Goal: Transaction & Acquisition: Purchase product/service

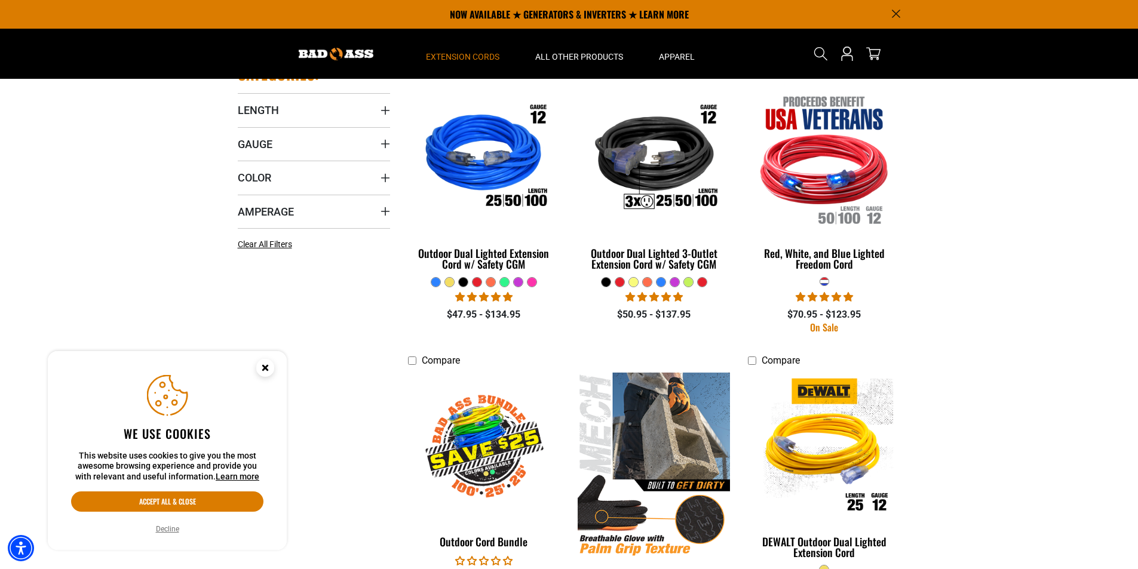
scroll to position [239, 0]
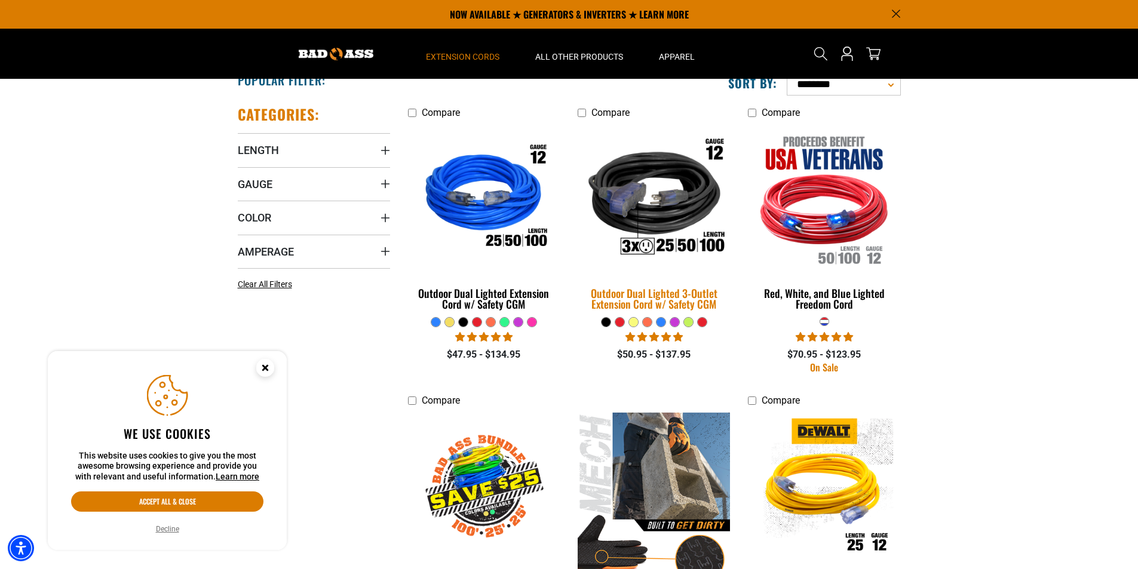
click at [665, 202] on img at bounding box center [654, 198] width 167 height 153
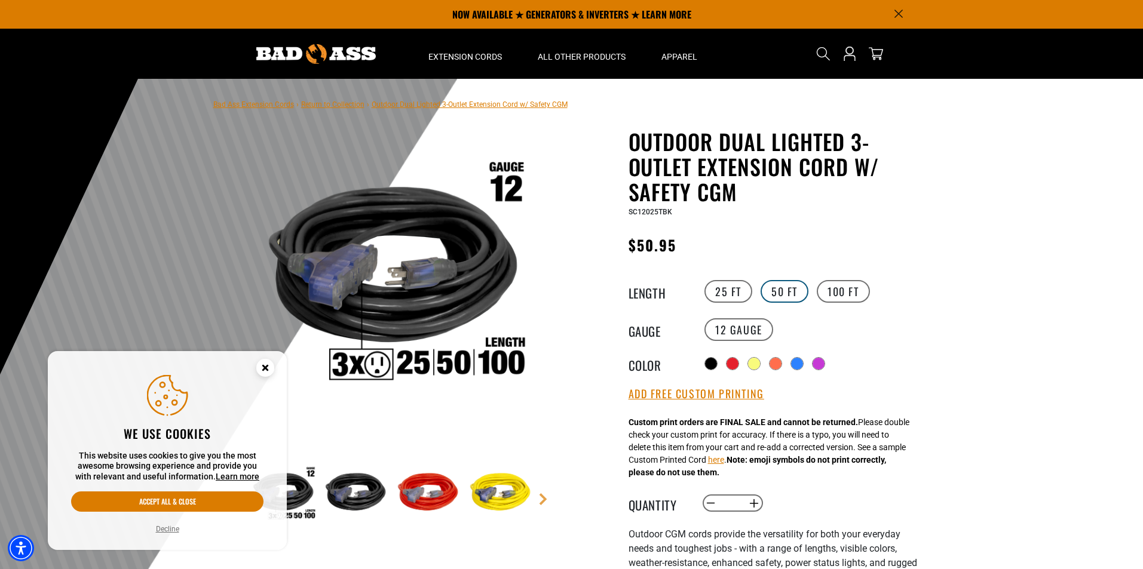
click at [784, 288] on label "50 FT" at bounding box center [785, 291] width 48 height 23
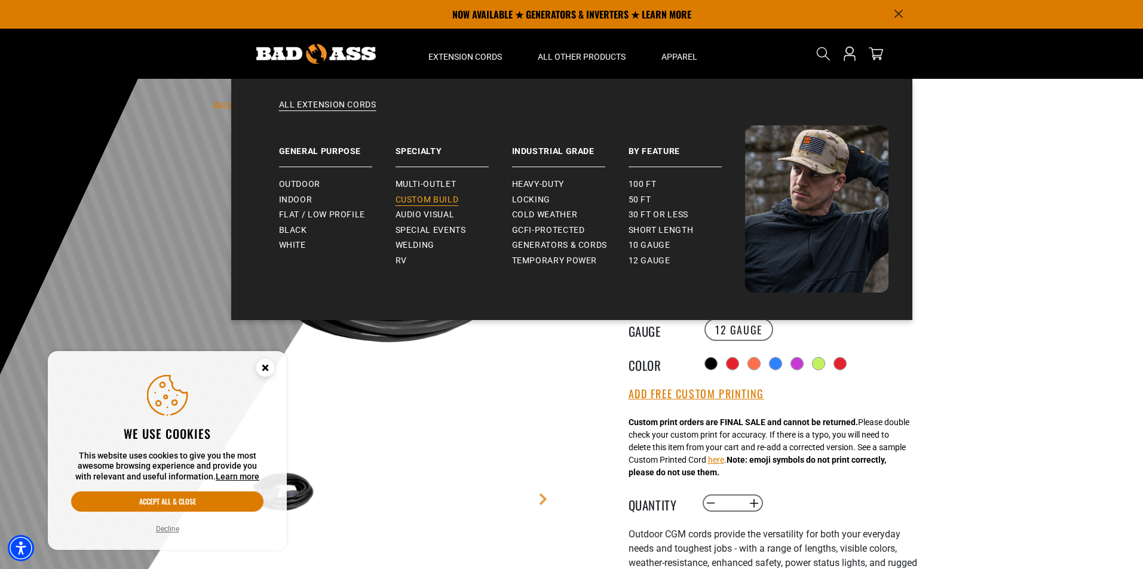
click at [434, 195] on span "Custom Build" at bounding box center [427, 200] width 63 height 11
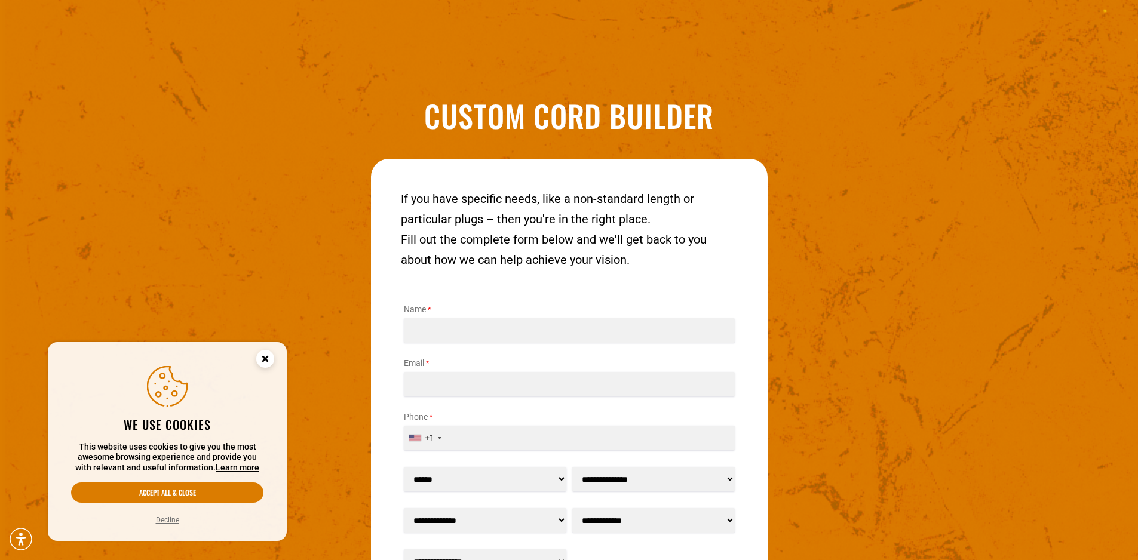
scroll to position [1901, 0]
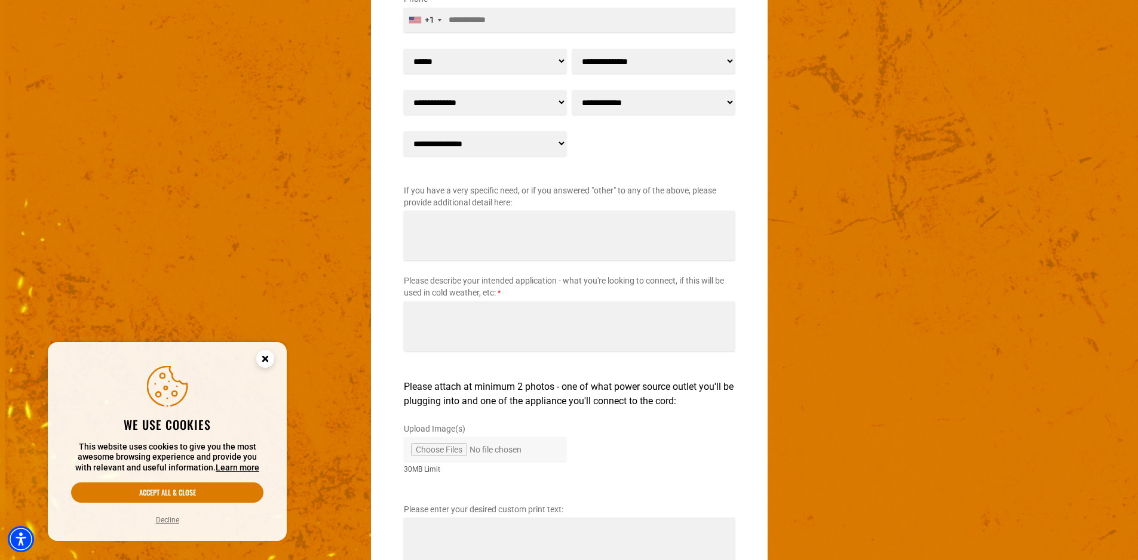
click at [523, 139] on select "**********" at bounding box center [485, 143] width 163 height 24
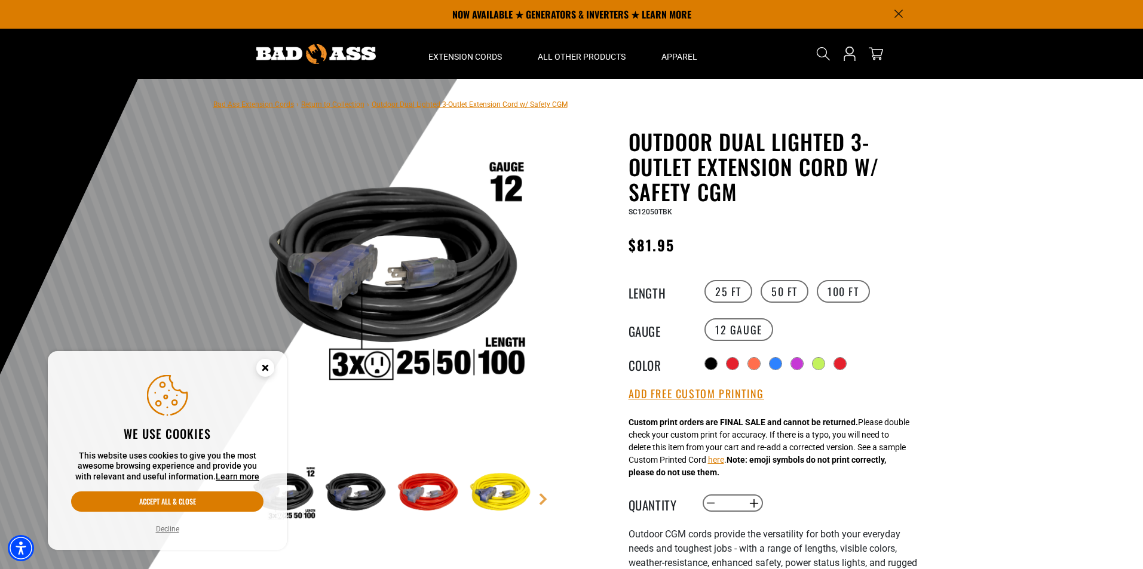
click at [266, 364] on circle "Cookie Consent" at bounding box center [265, 368] width 18 height 18
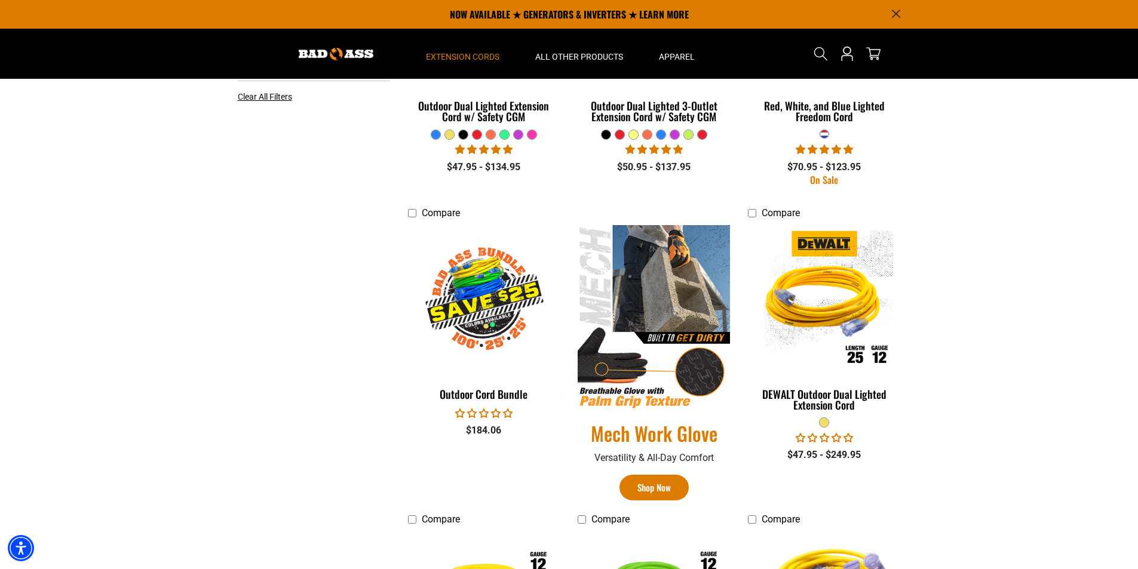
scroll to position [68, 0]
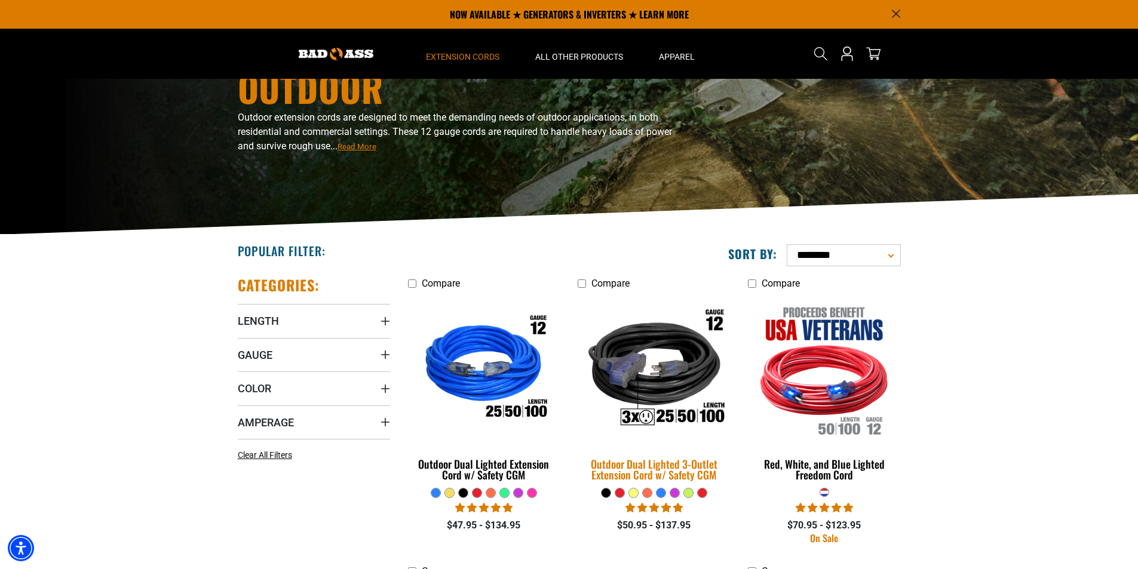
click at [642, 364] on img at bounding box center [654, 369] width 167 height 153
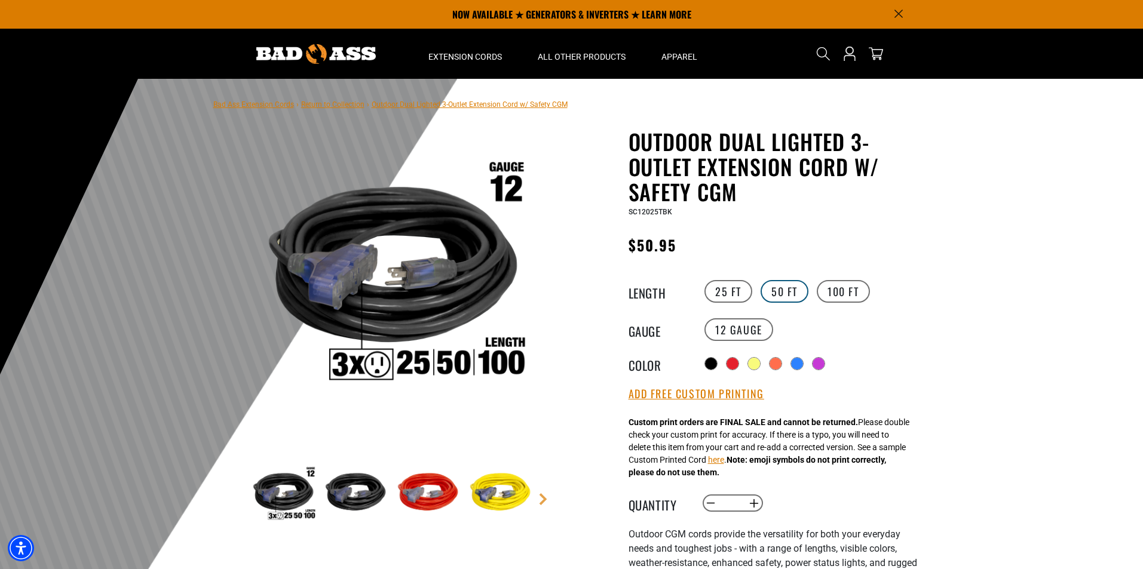
click at [790, 290] on label "50 FT" at bounding box center [785, 291] width 48 height 23
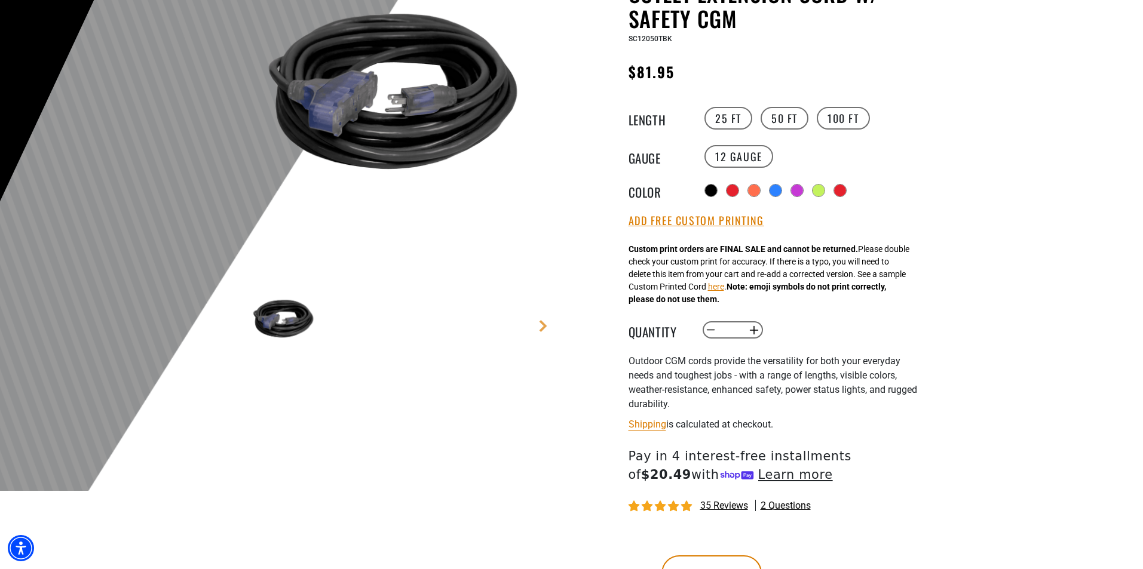
scroll to position [179, 0]
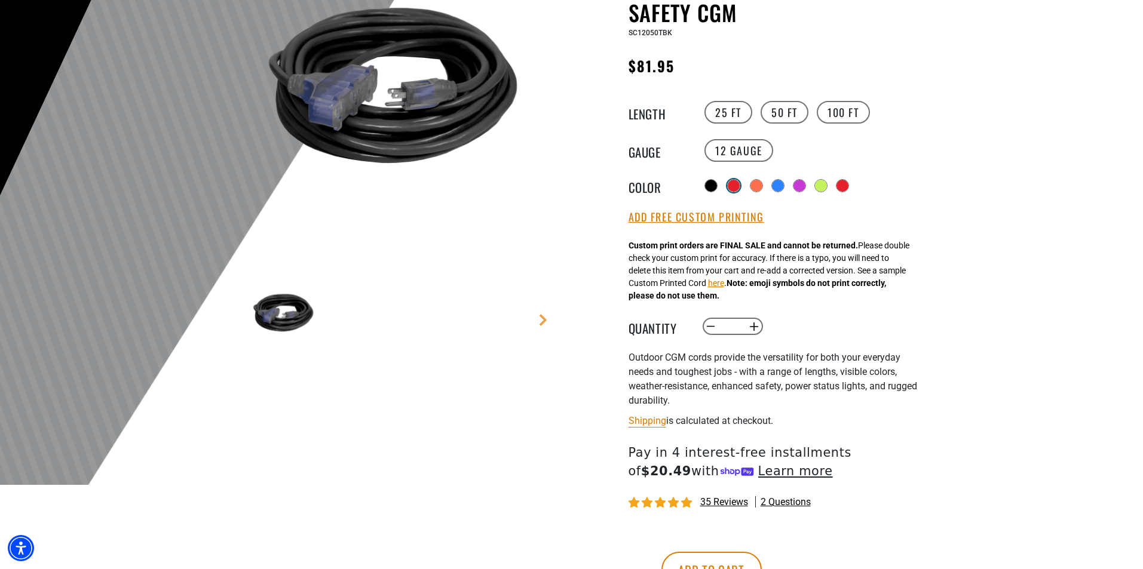
click at [740, 185] on div at bounding box center [734, 186] width 12 height 12
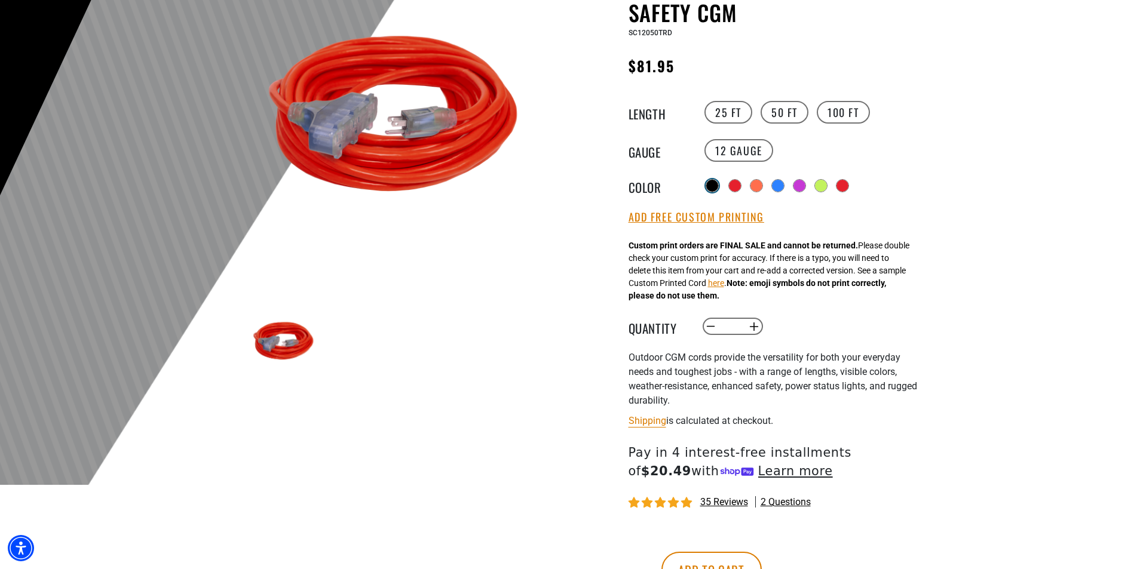
click at [713, 185] on div at bounding box center [712, 186] width 12 height 12
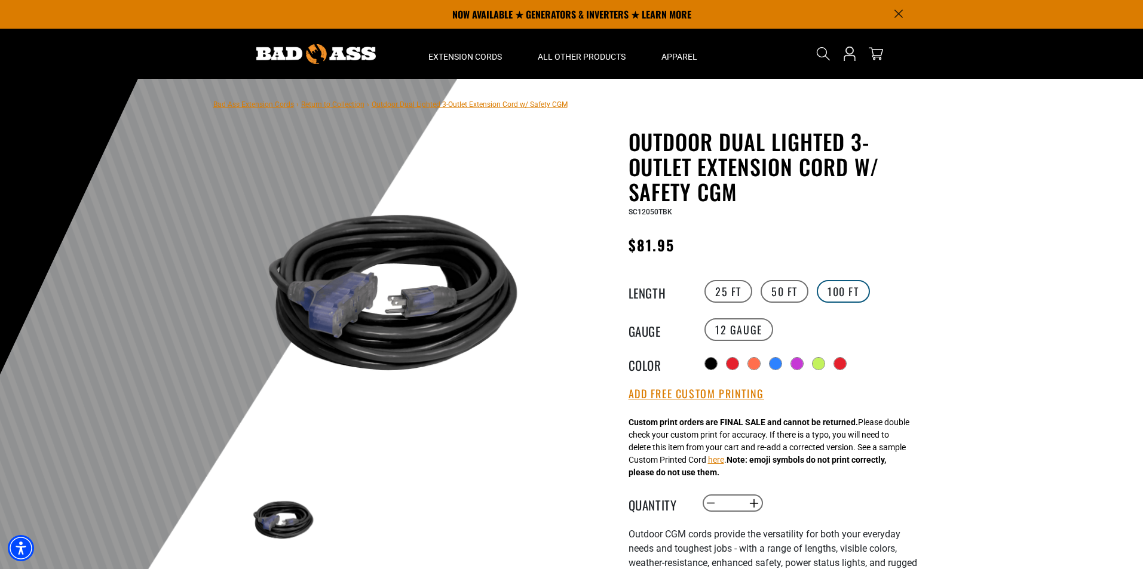
click at [841, 285] on label "100 FT" at bounding box center [843, 291] width 53 height 23
click at [779, 293] on label "50 FT" at bounding box center [785, 291] width 48 height 23
